Goal: Complete application form: Complete application form

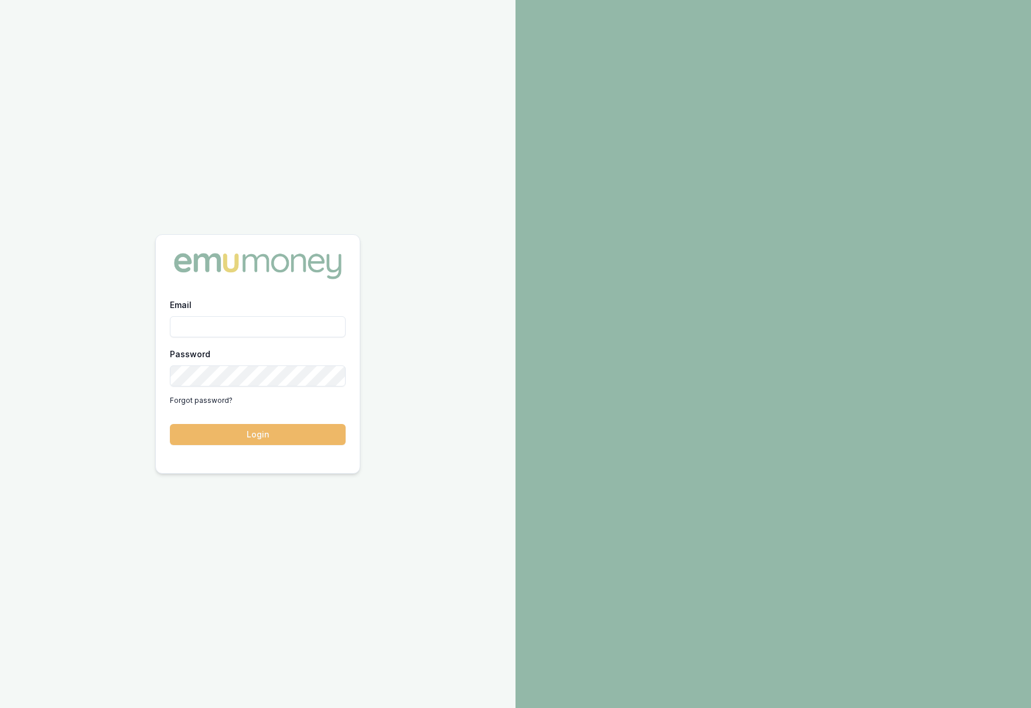
type input "krish.babu@emumoney.com.au"
click at [267, 436] on button "Login" at bounding box center [258, 434] width 176 height 21
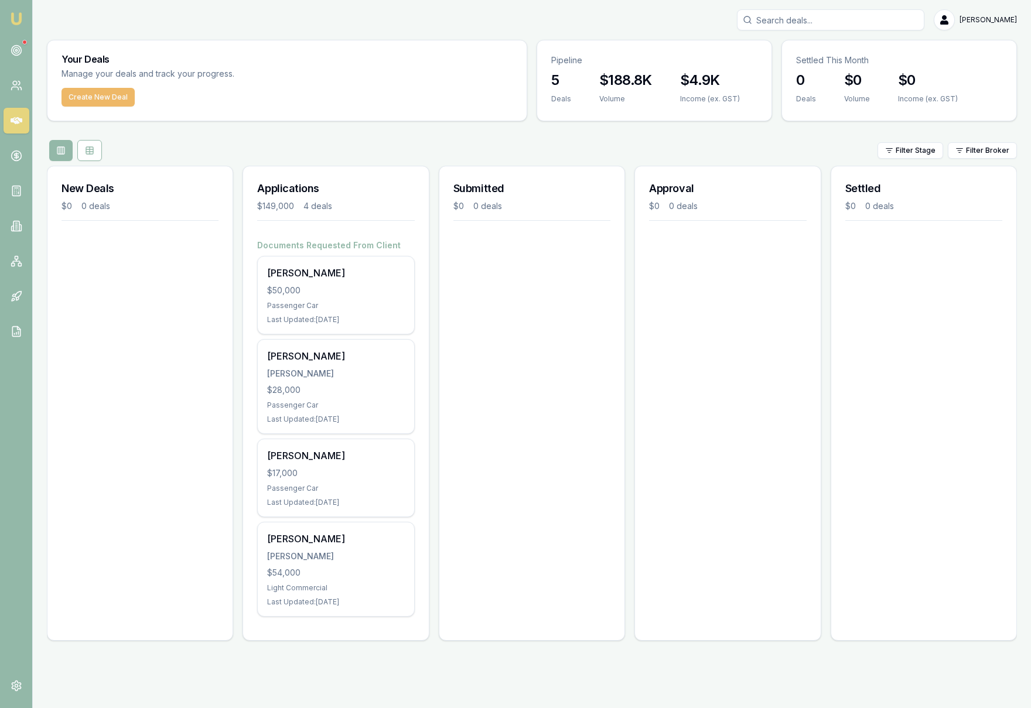
click at [90, 99] on button "Create New Deal" at bounding box center [97, 97] width 73 height 19
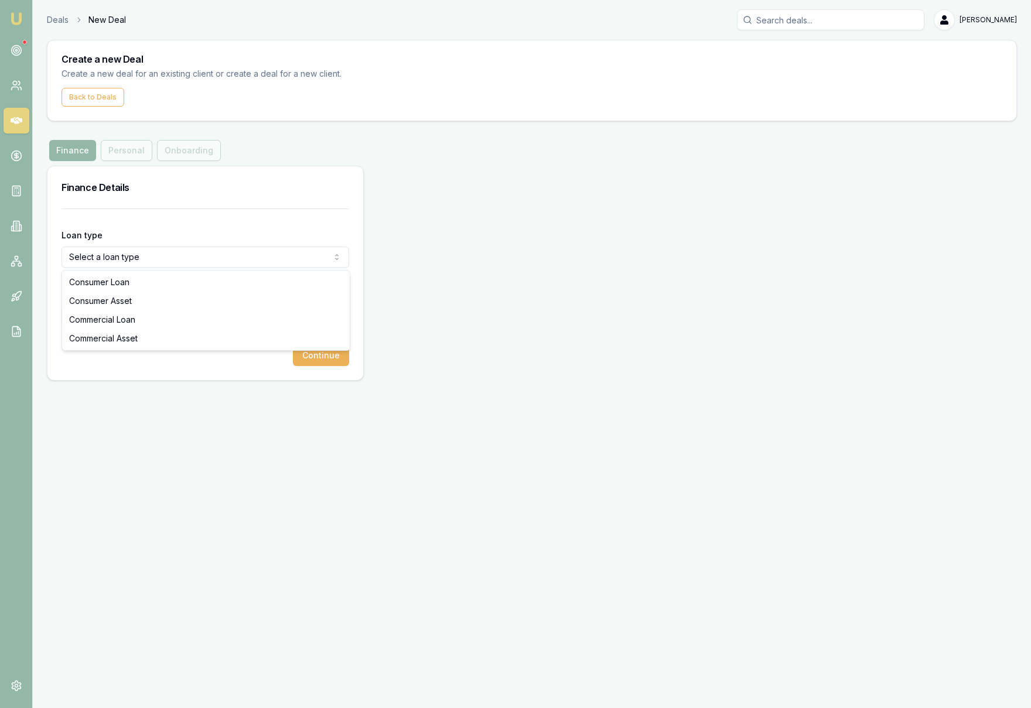
click at [149, 263] on html "Emu Broker Deals New Deal [PERSON_NAME] Toggle Menu Create a new Deal Create a …" at bounding box center [515, 354] width 1031 height 708
select select "COMMERCIAL_ASSET"
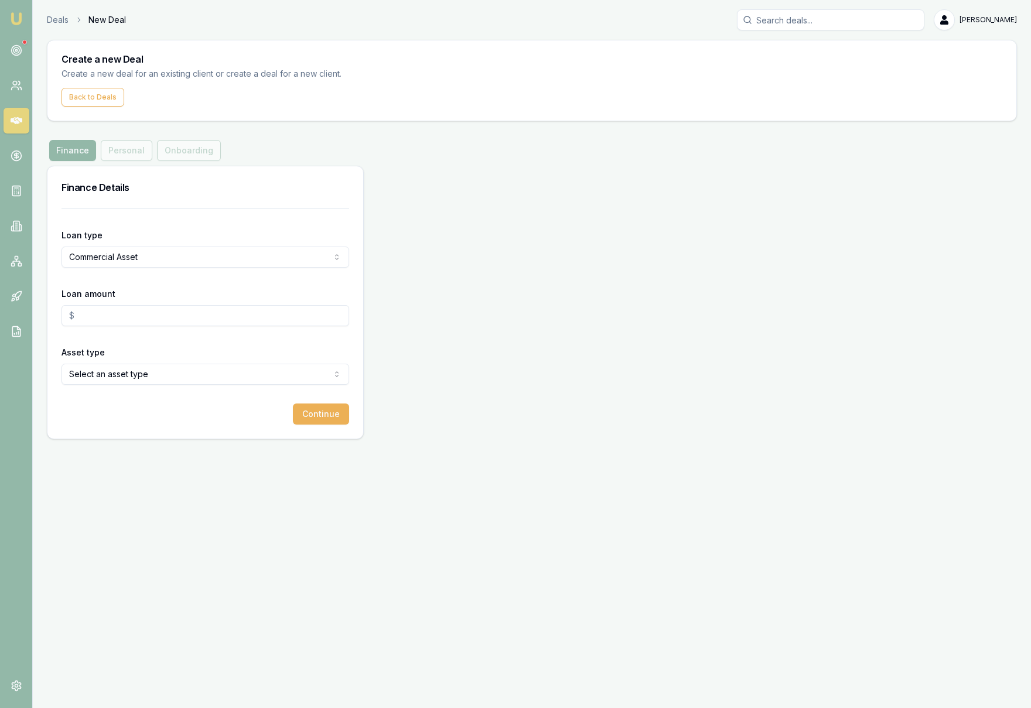
click at [146, 321] on input "Loan amount" at bounding box center [205, 315] width 288 height 21
type input "$39,000.00"
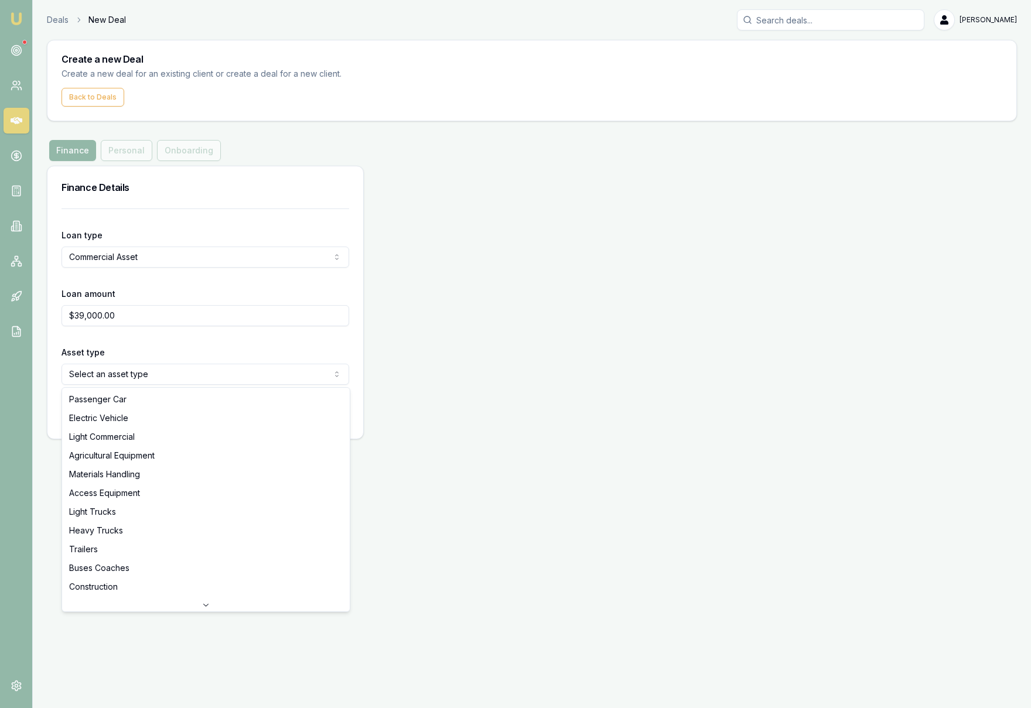
click at [145, 378] on html "Emu Broker Deals New Deal [PERSON_NAME] Toggle Menu Create a new Deal Create a …" at bounding box center [515, 354] width 1031 height 708
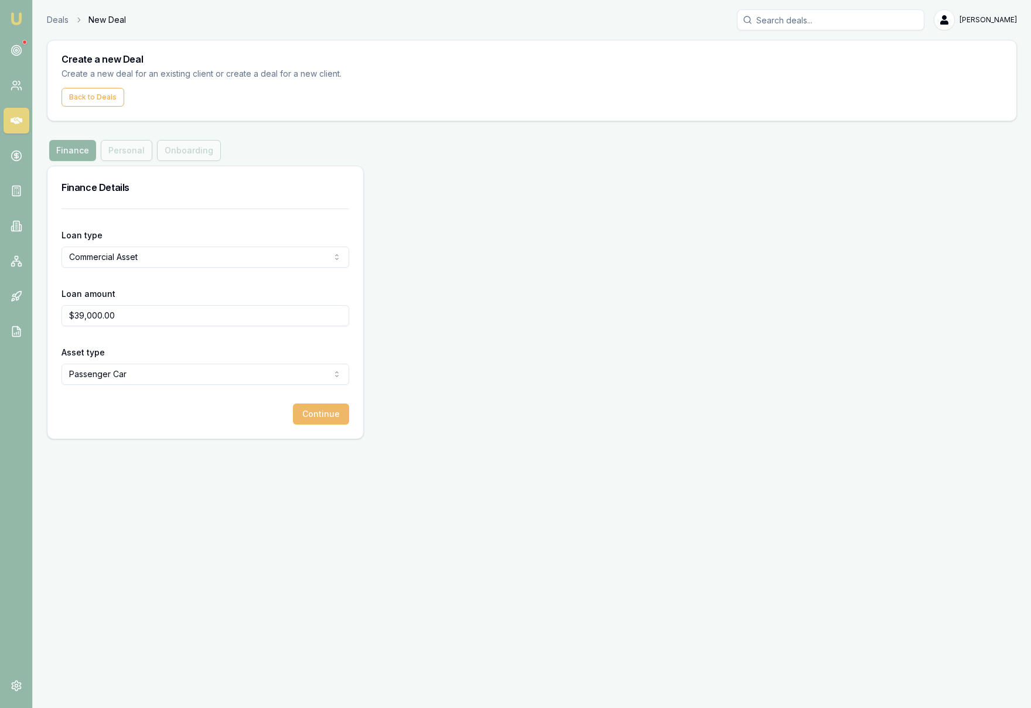
click at [325, 417] on button "Continue" at bounding box center [321, 414] width 56 height 21
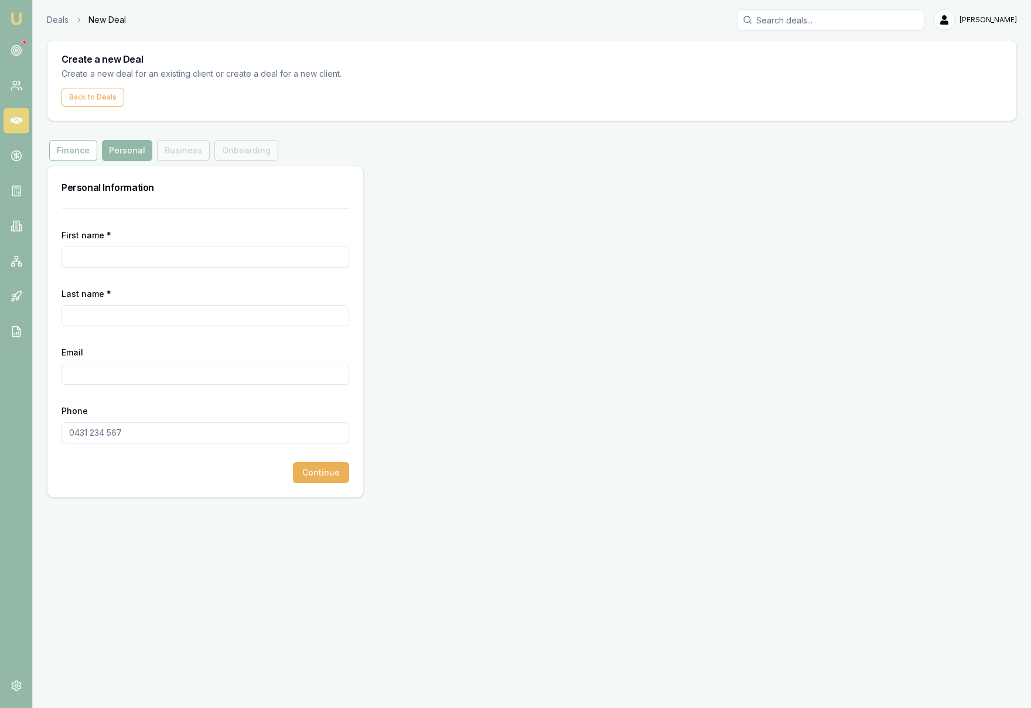
click at [120, 258] on input "First name *" at bounding box center [205, 257] width 288 height 21
type input "PIMUMPAI"
click at [115, 314] on input "Last name *" at bounding box center [205, 315] width 288 height 21
type input "POND"
click at [114, 375] on input "Email" at bounding box center [205, 374] width 288 height 21
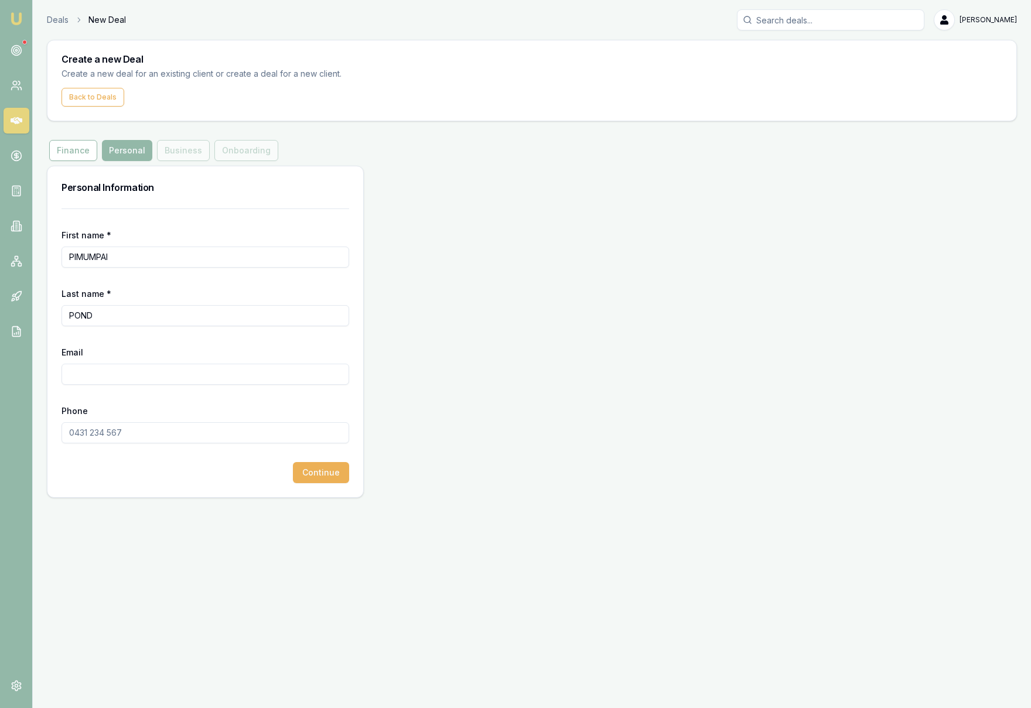
paste input "[EMAIL_ADDRESS][DOMAIN_NAME]"
click at [70, 375] on input "[EMAIL_ADDRESS][DOMAIN_NAME]" at bounding box center [205, 374] width 288 height 21
type input "[EMAIL_ADDRESS][DOMAIN_NAME]"
click at [88, 439] on input "Phone" at bounding box center [205, 432] width 288 height 21
paste input "0412 302 850"
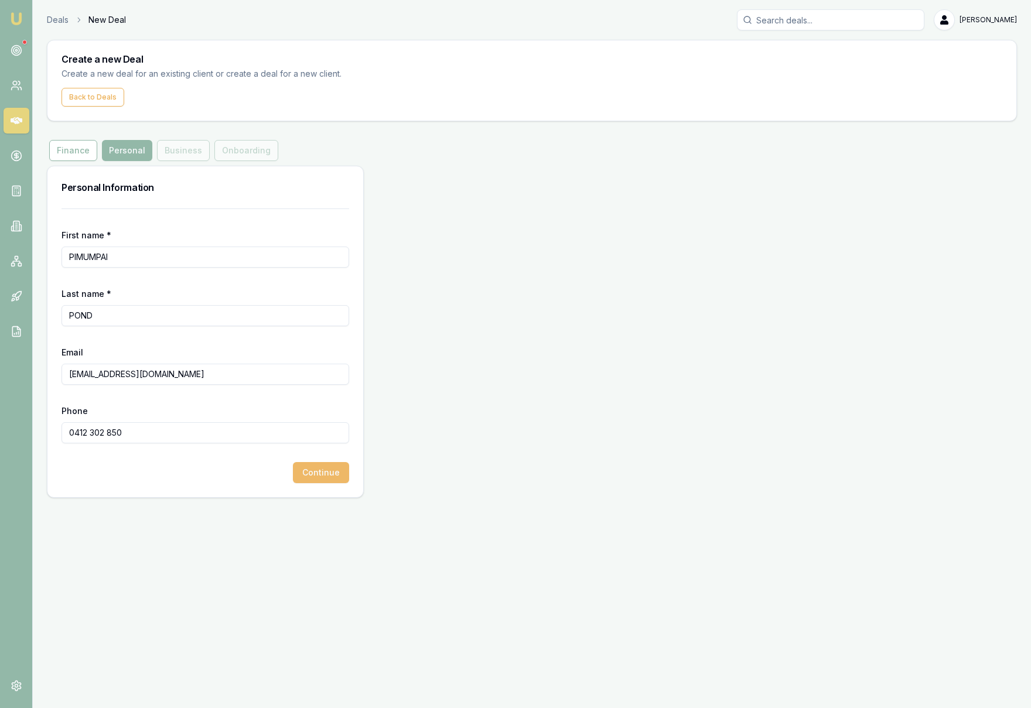
type input "0412 302 850"
click at [319, 477] on button "Continue" at bounding box center [321, 472] width 56 height 21
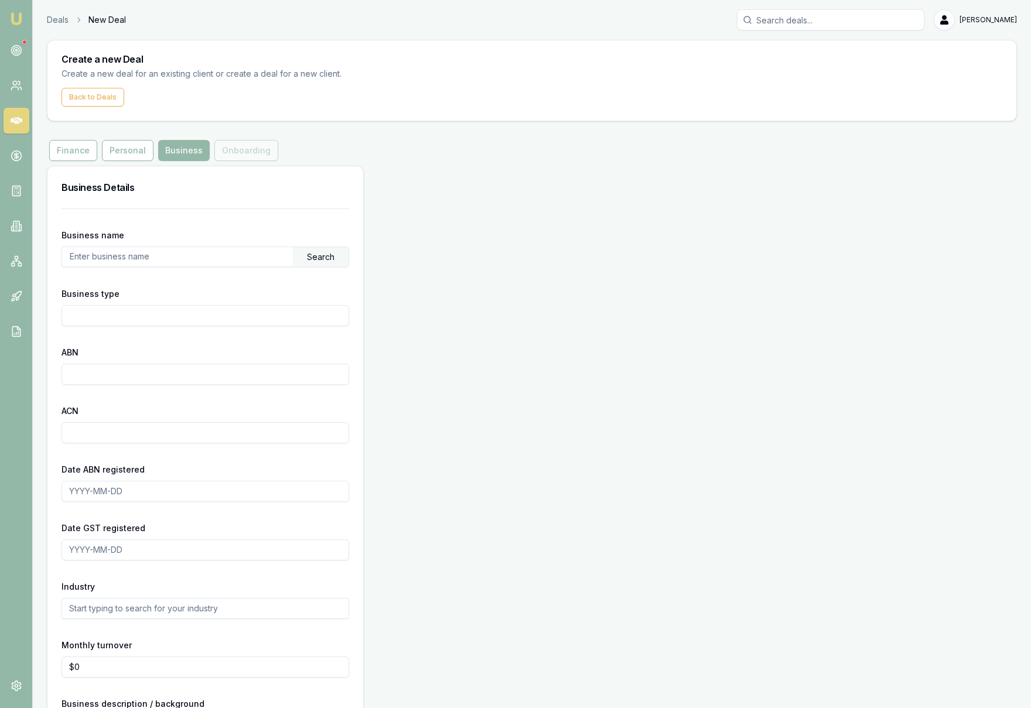
click at [103, 258] on input "text" at bounding box center [177, 256] width 231 height 19
paste input "60671993963"
click at [324, 260] on div "Search" at bounding box center [321, 257] width 56 height 20
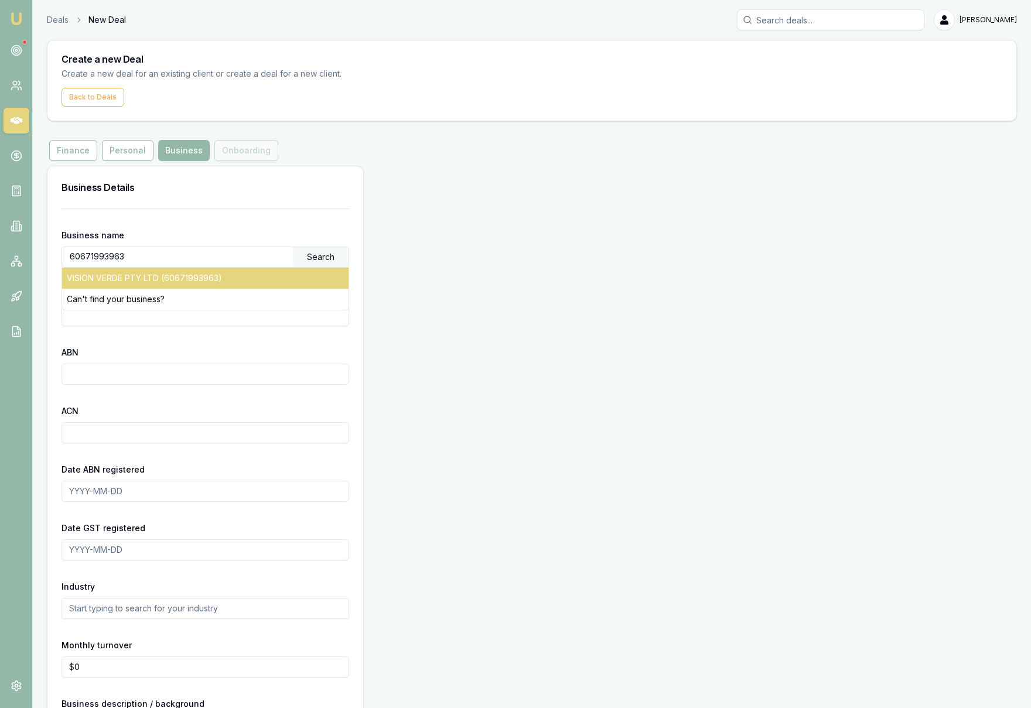
click at [165, 280] on div "VISION VERDE PTY LTD (60671993963)" at bounding box center [205, 278] width 286 height 21
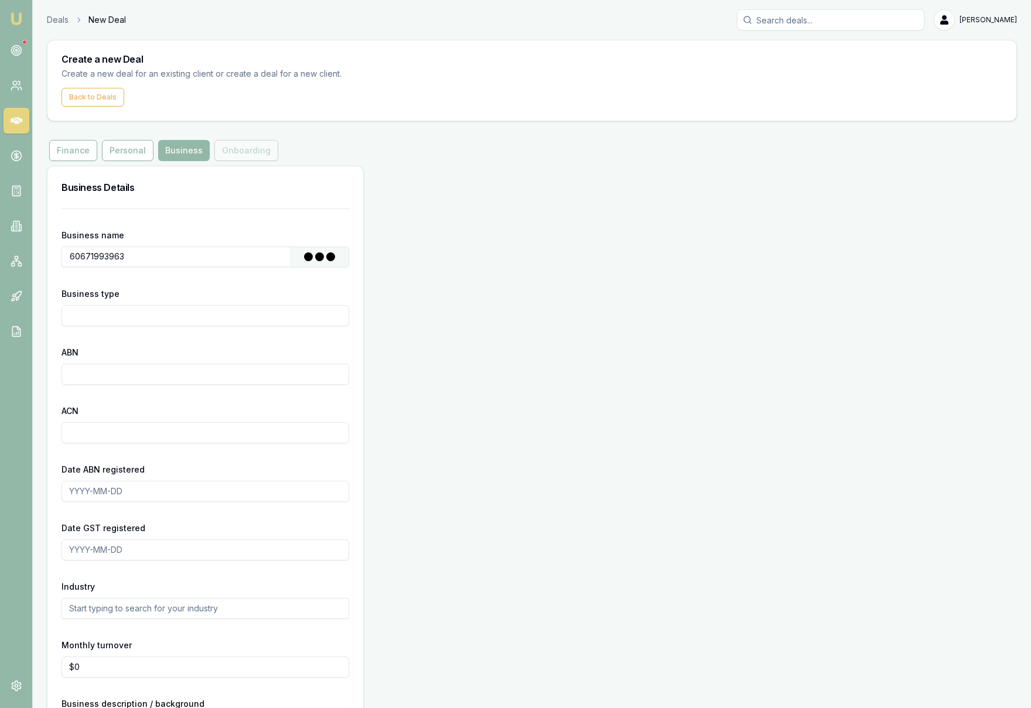
type input "VISION VERDE PTY LTD"
type input "Australian Private Company"
type input "60671993963"
type input "671993963"
type input "[DATE]"
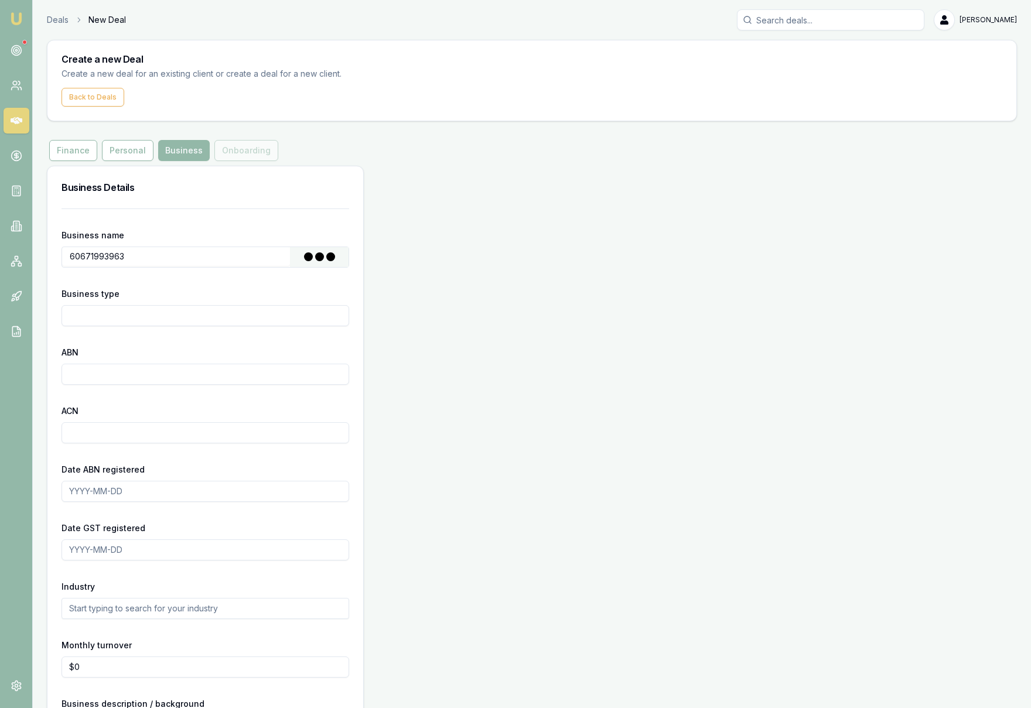
type input "[DATE]"
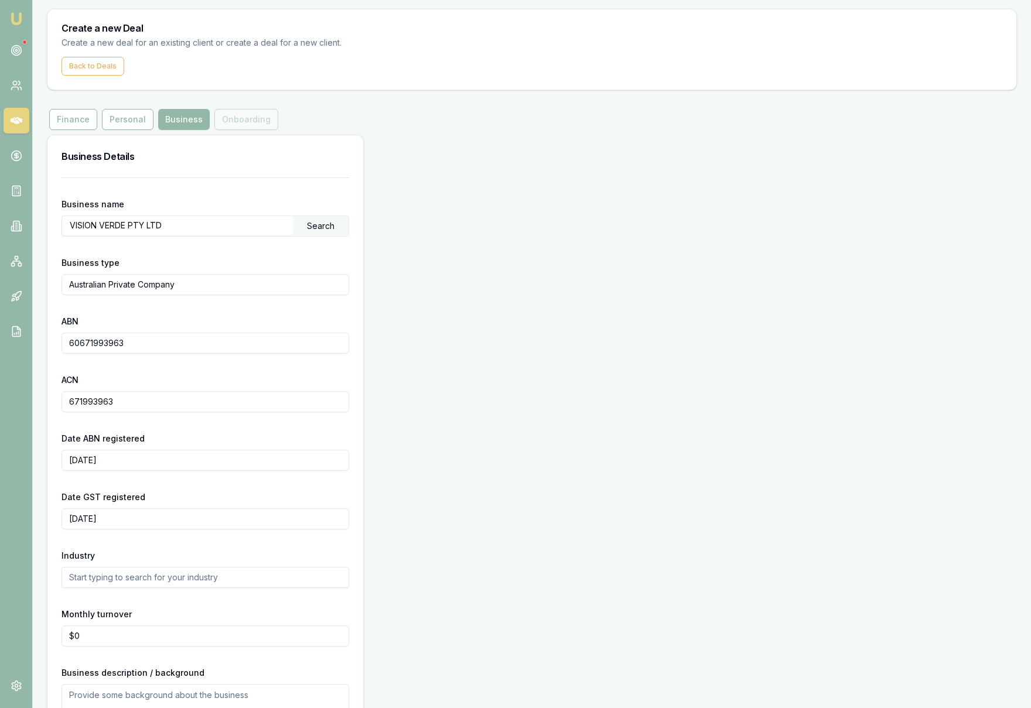
scroll to position [106, 0]
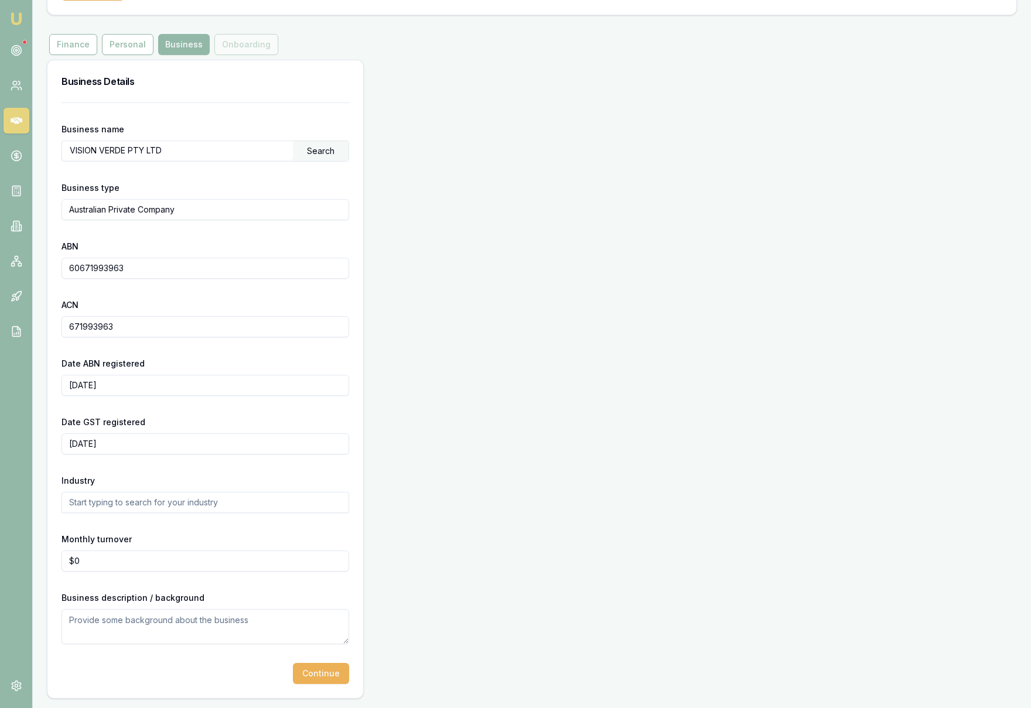
click at [138, 504] on input "text" at bounding box center [205, 502] width 288 height 21
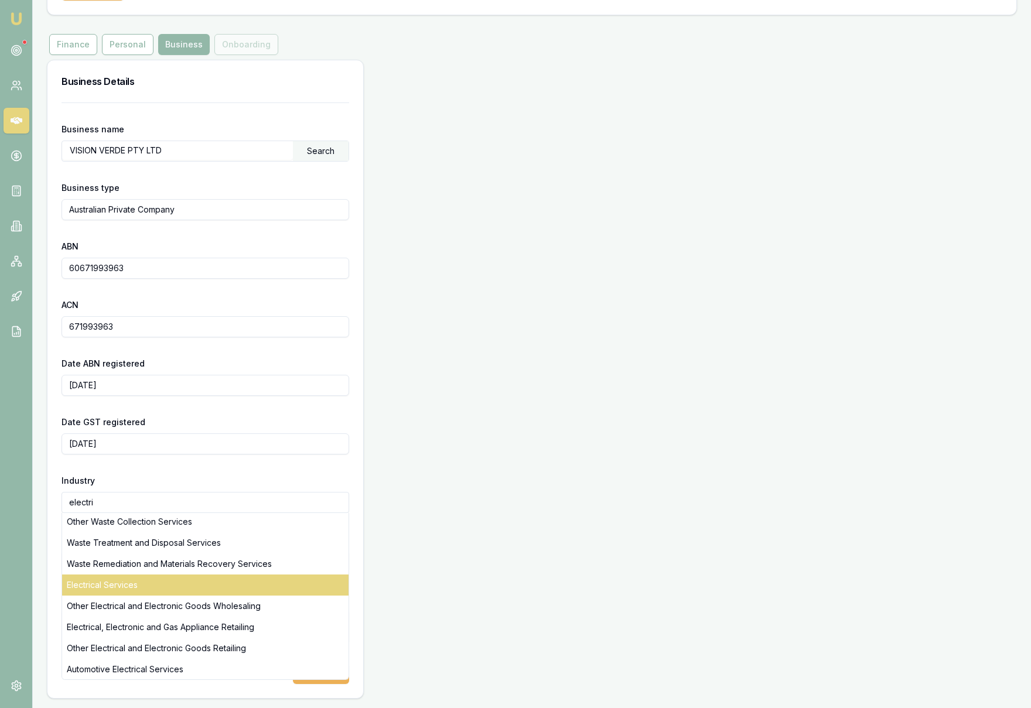
scroll to position [298, 0]
click at [175, 589] on div "Electrical Services" at bounding box center [205, 584] width 286 height 21
type input "Electrical Services"
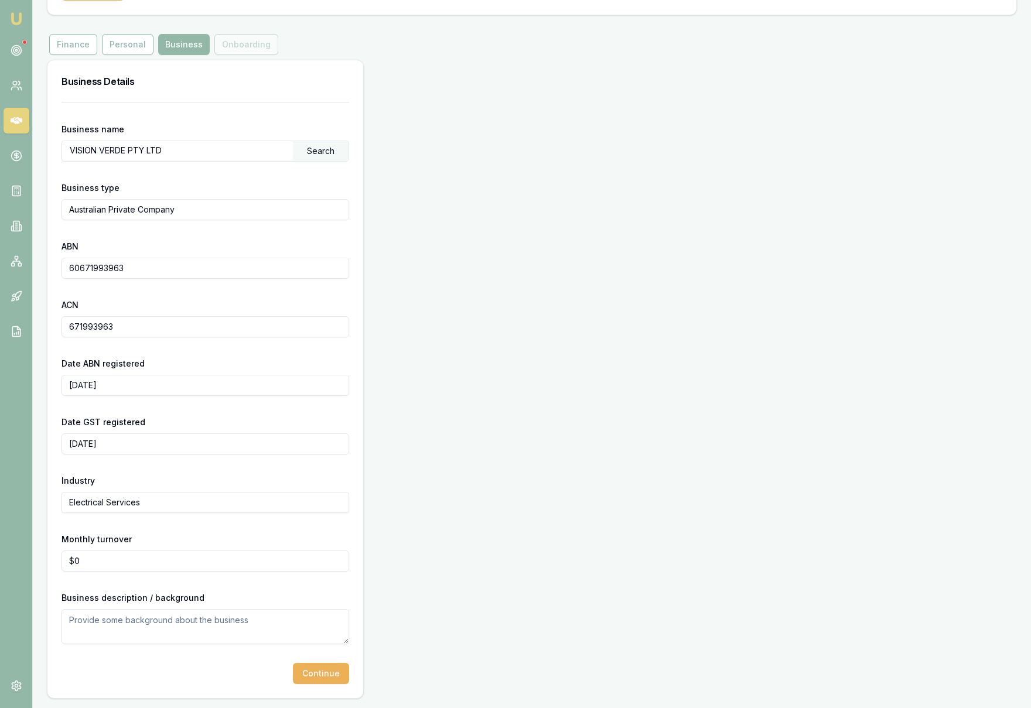
click at [126, 633] on textarea at bounding box center [205, 626] width 288 height 35
type textarea "H"
click at [173, 619] on textarea "She is been in the business for a long" at bounding box center [205, 626] width 288 height 35
click at [292, 619] on textarea "She is been in the same electrical industry for a long" at bounding box center [205, 626] width 288 height 35
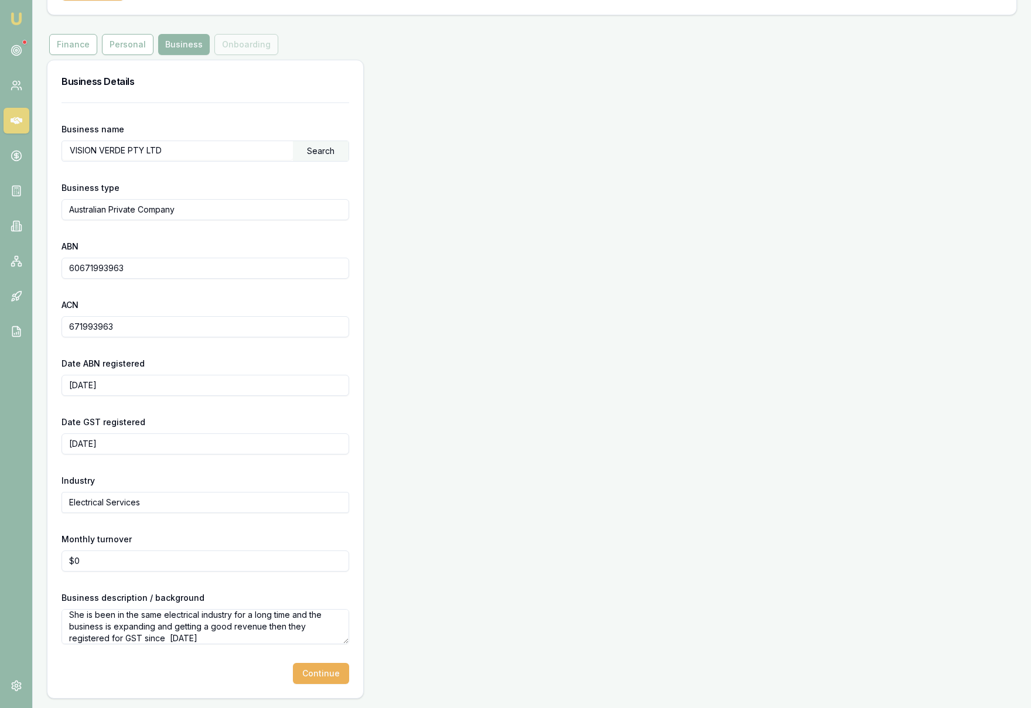
click at [169, 638] on textarea "She is been in the same electrical industry for a long time and the business is…" at bounding box center [205, 626] width 288 height 35
click at [238, 638] on textarea "She is been in the same electrical industry for a long time and the business is…" at bounding box center [205, 626] width 288 height 35
click at [305, 638] on textarea "She is been in the same electrical industry for a long time and the business is…" at bounding box center [205, 626] width 288 height 35
click at [239, 644] on form "Business name VISION VERDE PTY LTD Search Business type Australian Private Comp…" at bounding box center [205, 393] width 288 height 582
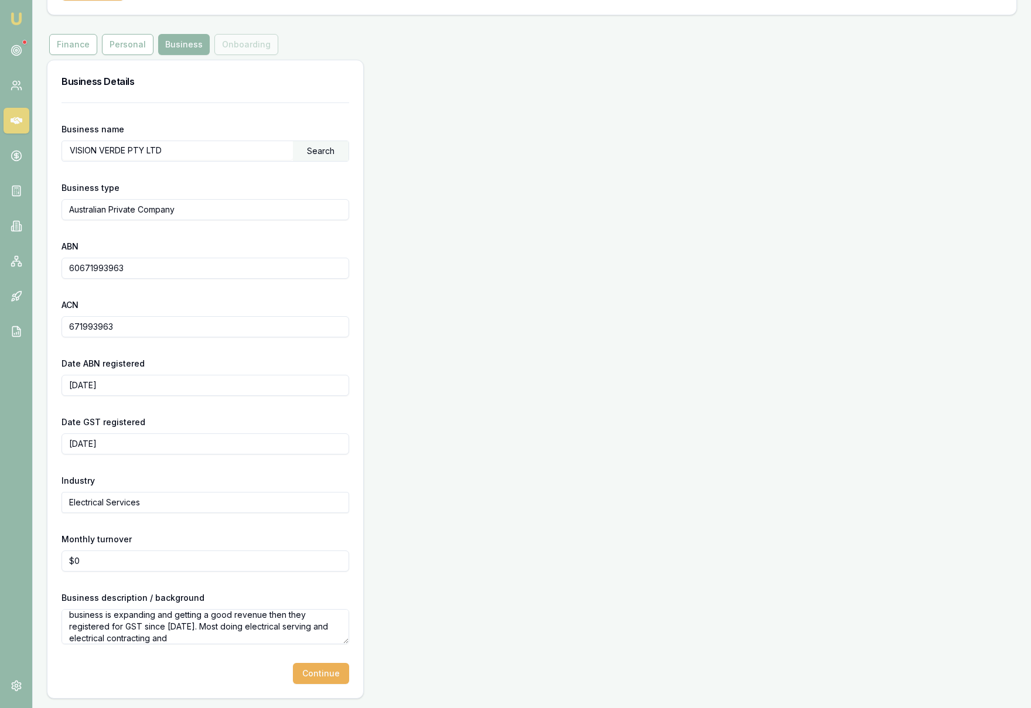
click at [208, 636] on textarea "She is been in the same electrical industry for a long time and the business is…" at bounding box center [205, 626] width 288 height 35
type textarea "She is been in the same electrical industry for a long time and the business is…"
type input "0"
click at [90, 566] on input "0" at bounding box center [205, 561] width 288 height 21
type input "$19,000"
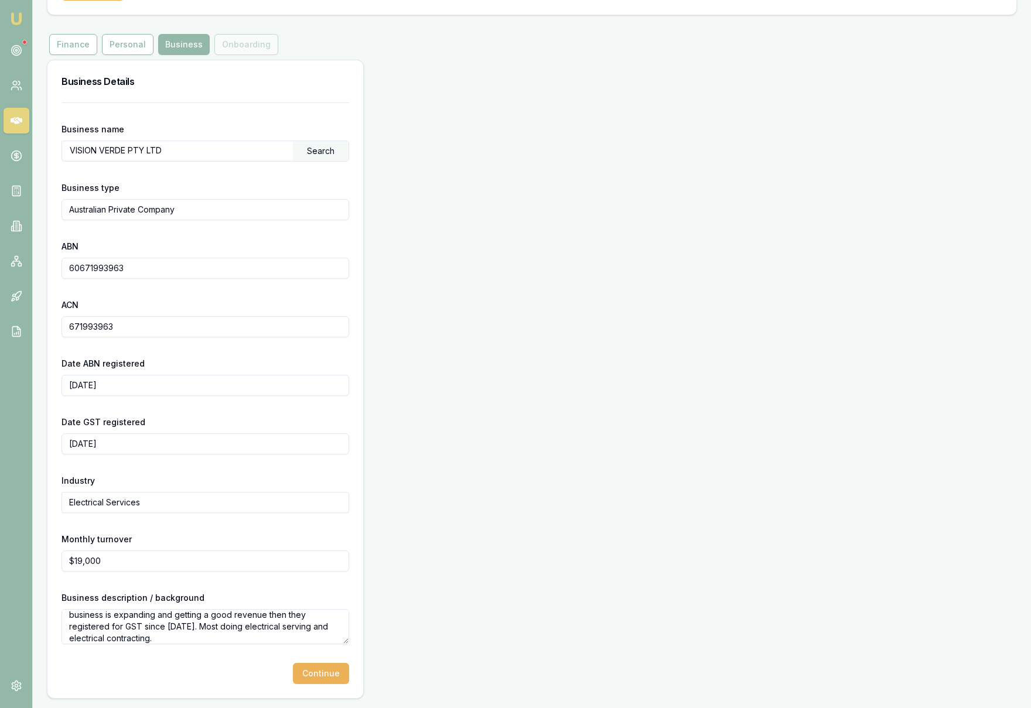
click at [424, 580] on div "Business Details Business name VISION VERDE PTY LTD Search Business type Austra…" at bounding box center [532, 379] width 970 height 639
click at [326, 675] on button "Continue" at bounding box center [321, 673] width 56 height 21
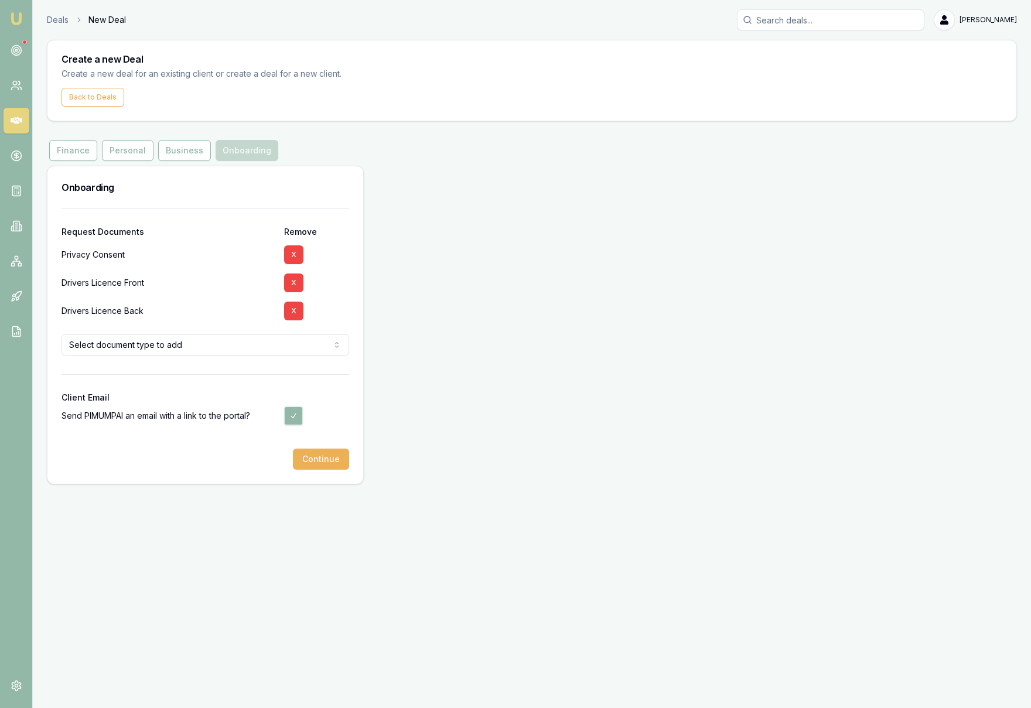
click at [197, 350] on html "Emu Broker Deals New Deal [PERSON_NAME] Toggle Menu Create a new Deal Create a …" at bounding box center [515, 354] width 1031 height 708
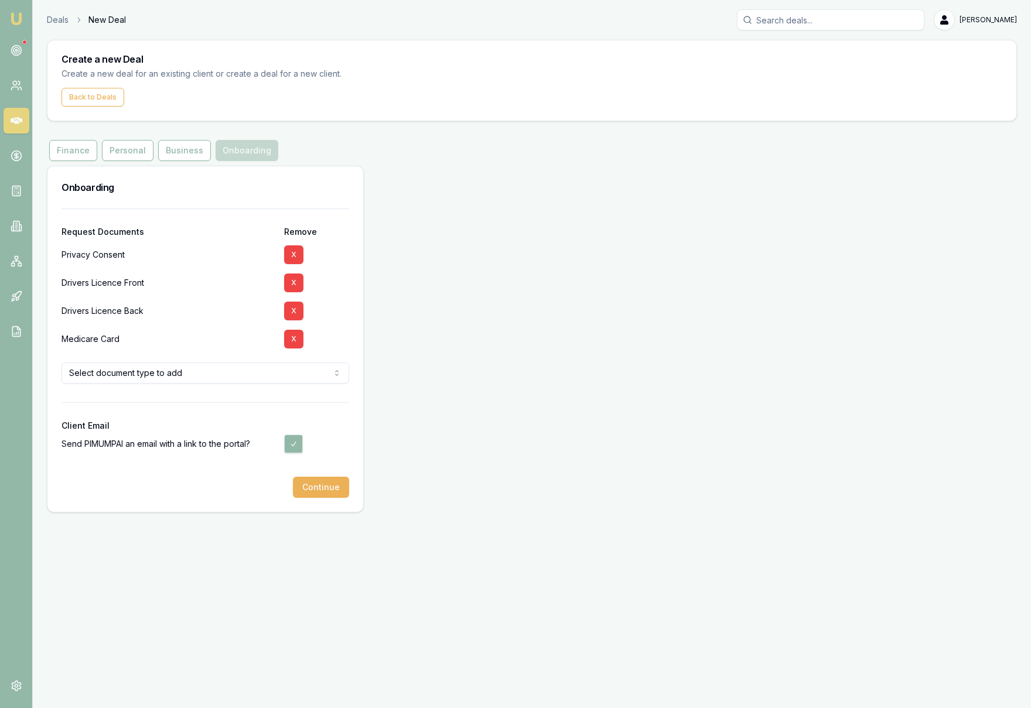
click at [467, 372] on div "Onboarding Request Documents Remove Privacy Consent X Drivers Licence Front X D…" at bounding box center [532, 339] width 970 height 347
click at [317, 374] on html "Emu Broker Deals New Deal [PERSON_NAME] Toggle Menu Create a new Deal Create a …" at bounding box center [515, 354] width 1031 height 708
click at [491, 421] on html "Emu Broker Deals New Deal [PERSON_NAME] Toggle Menu Create a new Deal Create a …" at bounding box center [515, 354] width 1031 height 708
click at [324, 489] on button "Continue" at bounding box center [321, 487] width 56 height 21
